Goal: Task Accomplishment & Management: Manage account settings

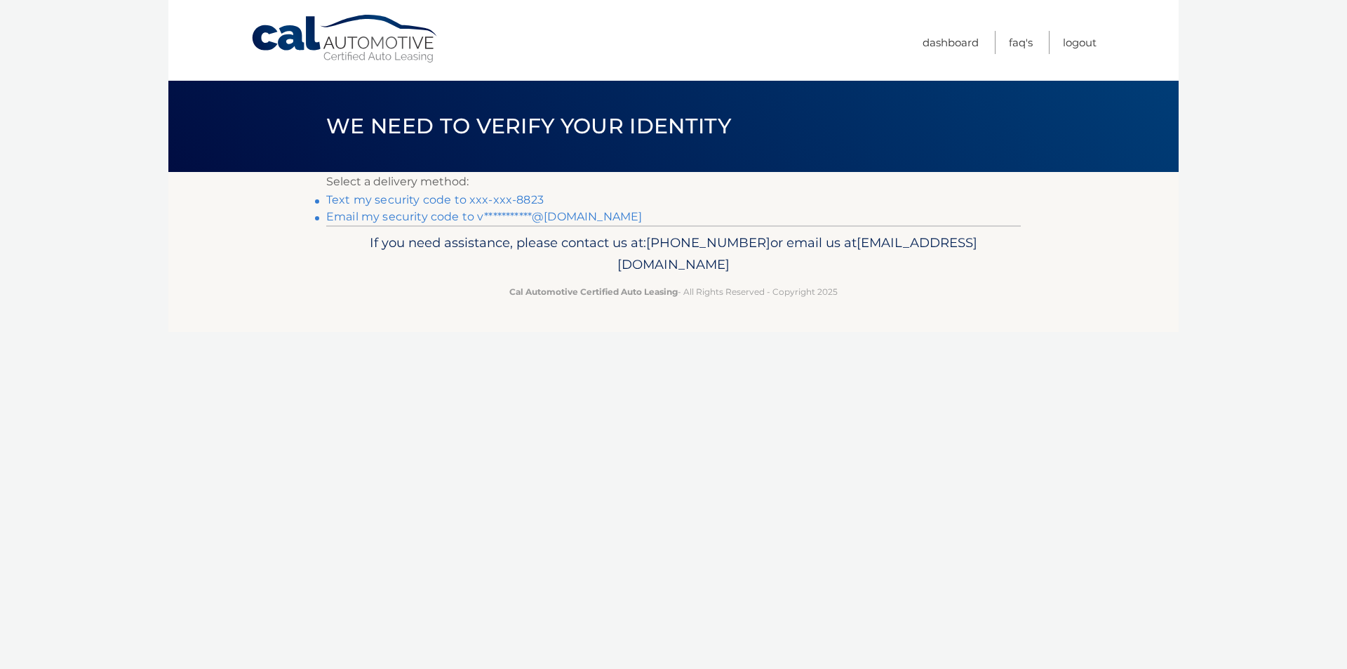
click at [521, 194] on link "Text my security code to xxx-xxx-8823" at bounding box center [435, 199] width 218 height 13
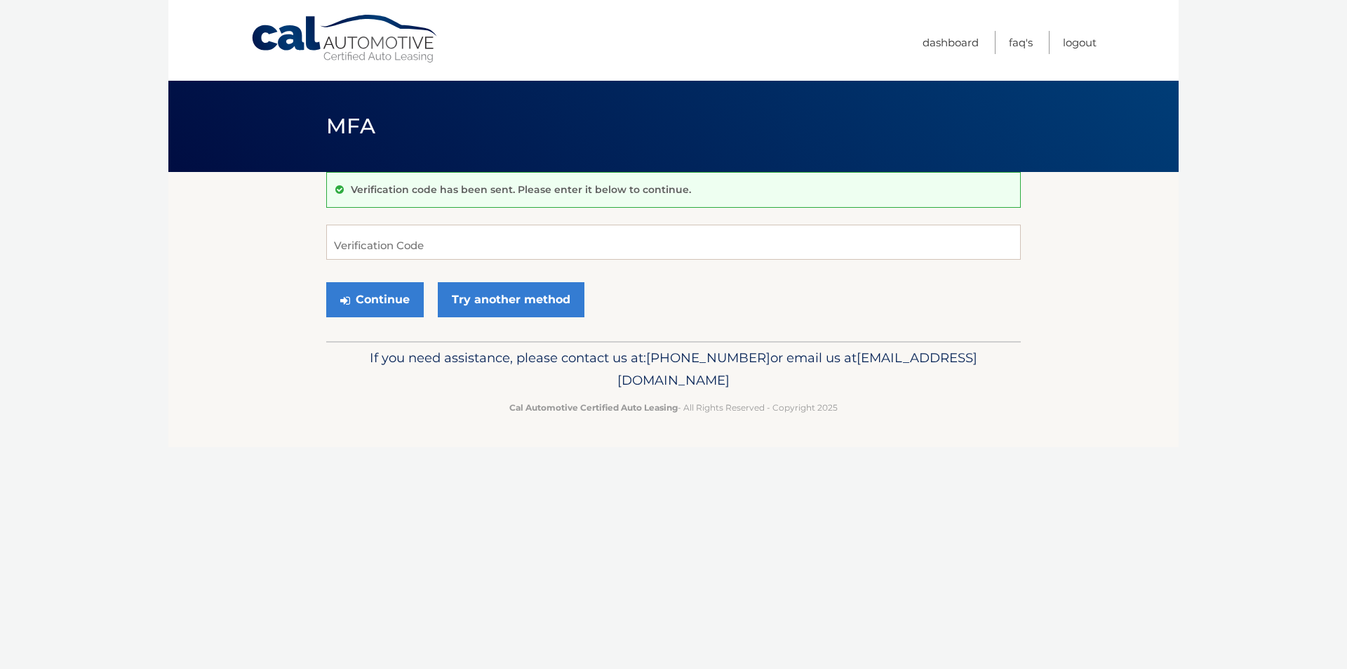
click at [326, 276] on div "Continue Try another method" at bounding box center [673, 300] width 695 height 48
click at [326, 225] on input "Verification Code" at bounding box center [673, 242] width 695 height 35
type input "963158"
click at [326, 282] on button "Continue" at bounding box center [375, 299] width 98 height 35
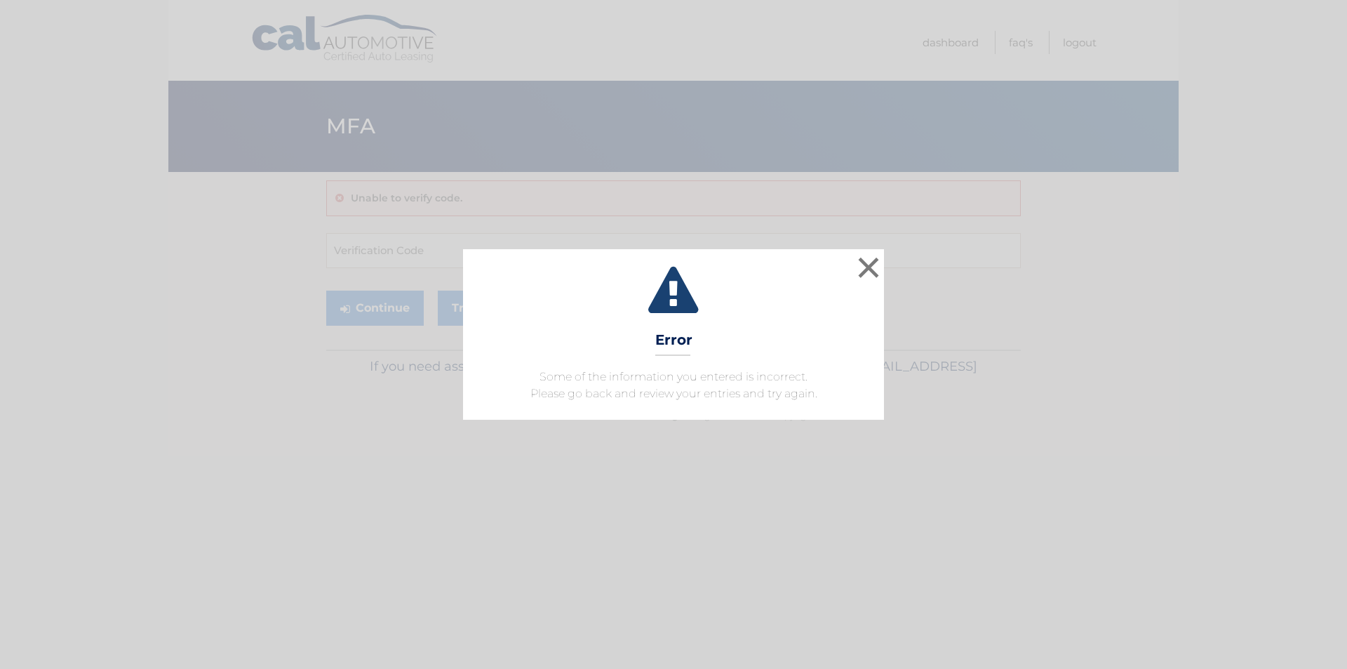
click at [902, 273] on div "× Error Some of the information you entered is incorrect. Please go back and re…" at bounding box center [674, 334] width 1336 height 170
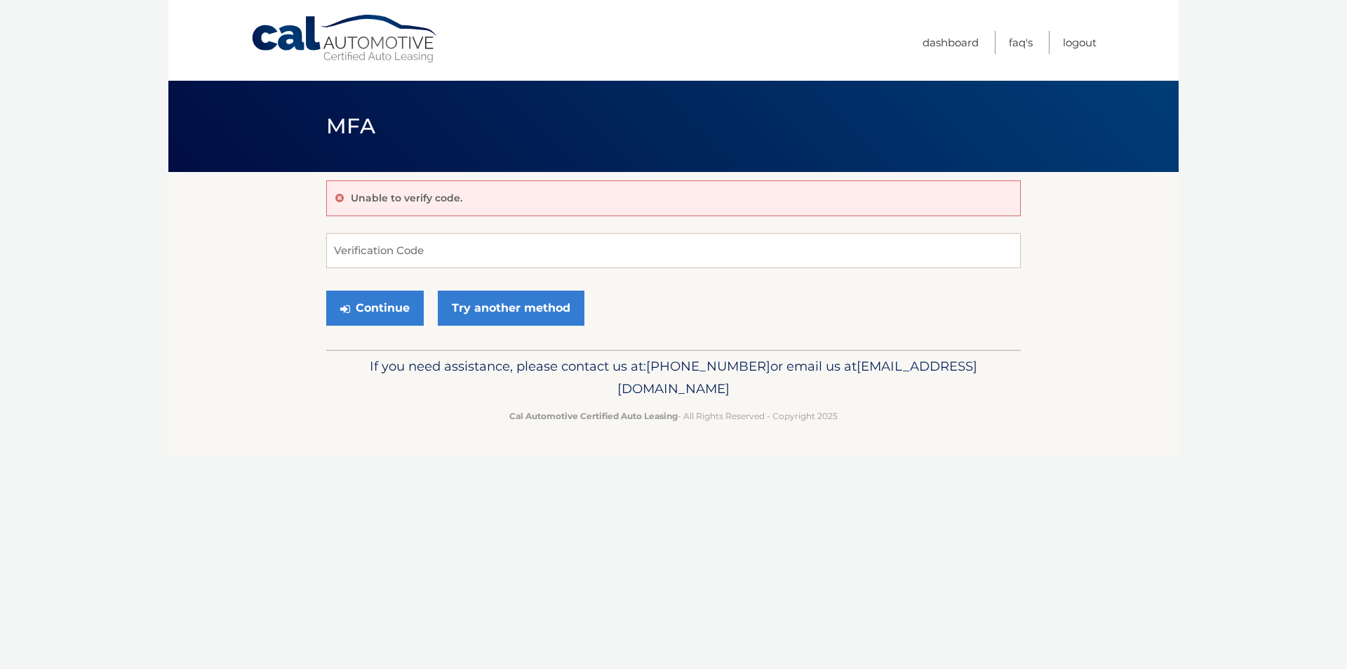
click at [871, 272] on form "Verification Code Continue Try another method" at bounding box center [673, 283] width 695 height 100
click at [393, 233] on input "Verification Code" at bounding box center [673, 250] width 695 height 35
type input "963158"
click at [356, 318] on button "Continue" at bounding box center [375, 307] width 98 height 35
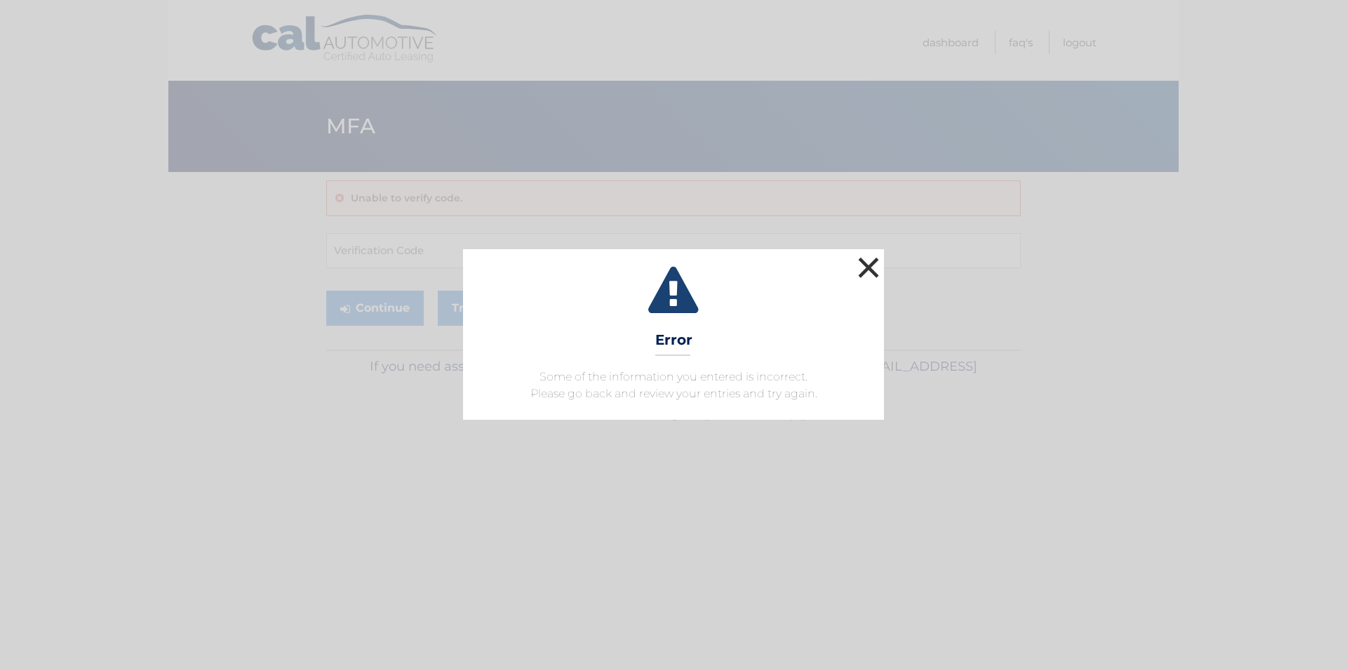
click at [879, 260] on button "×" at bounding box center [869, 267] width 28 height 28
click at [862, 272] on button "×" at bounding box center [869, 267] width 28 height 28
